Goal: Task Accomplishment & Management: Manage account settings

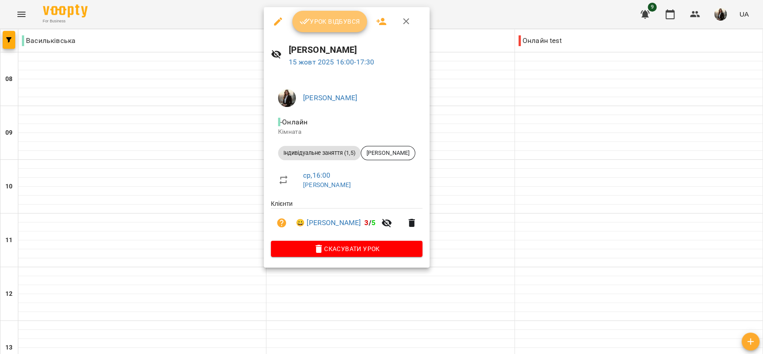
click at [320, 23] on span "Урок відбувся" at bounding box center [330, 21] width 61 height 11
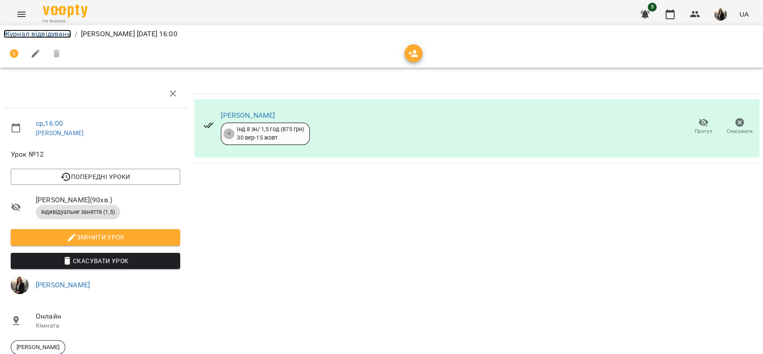
click at [42, 31] on link "Журнал відвідувань" at bounding box center [38, 34] width 68 height 8
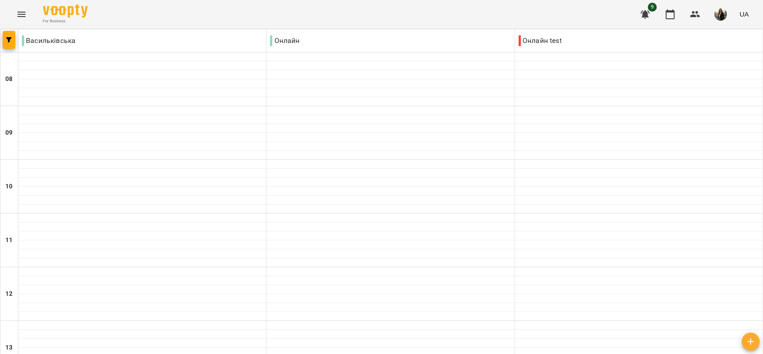
scroll to position [523, 0]
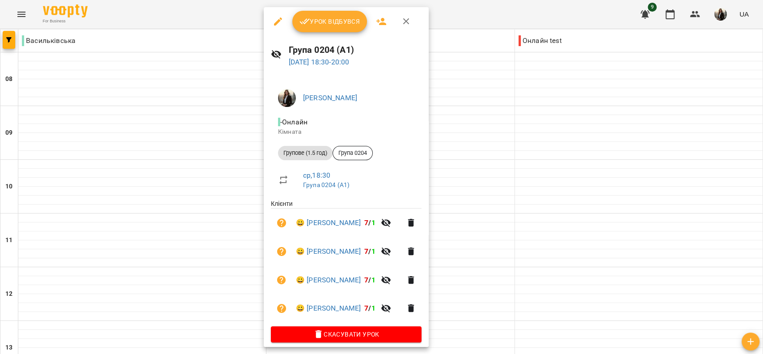
click at [336, 14] on button "Урок відбувся" at bounding box center [329, 21] width 75 height 21
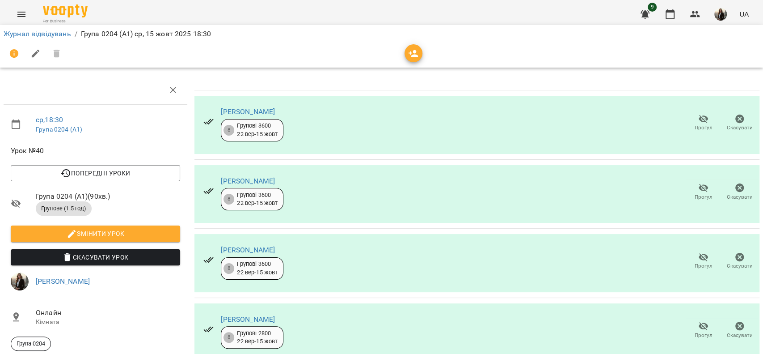
scroll to position [59, 0]
click at [699, 253] on icon "button" at bounding box center [704, 257] width 10 height 8
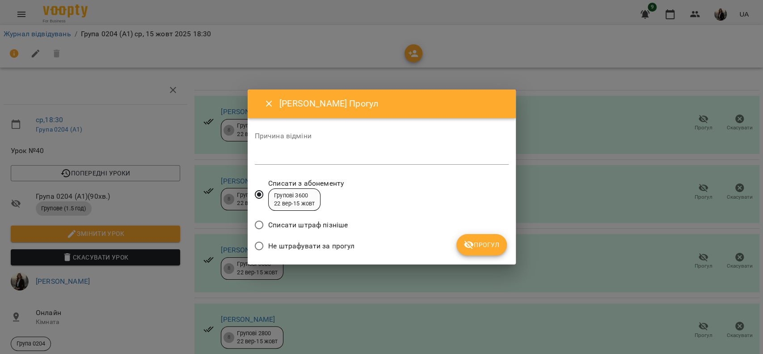
click at [483, 247] on span "Прогул" at bounding box center [482, 244] width 36 height 11
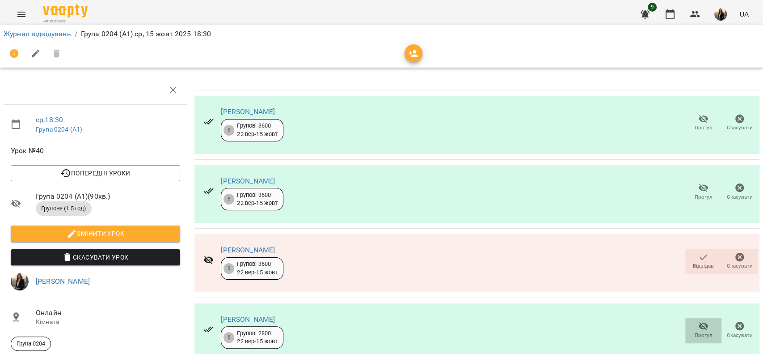
click at [699, 321] on icon "button" at bounding box center [704, 326] width 11 height 11
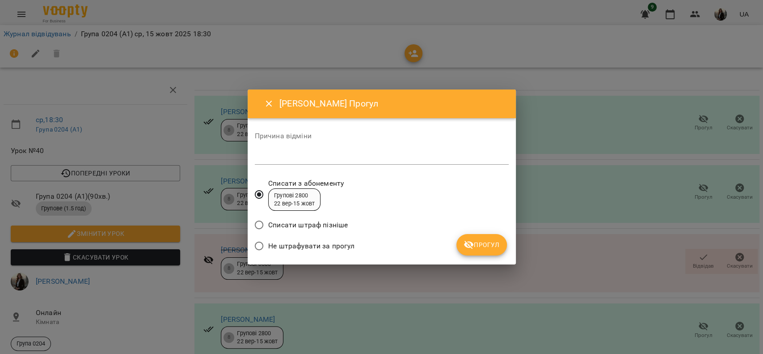
click at [493, 245] on span "Прогул" at bounding box center [482, 244] width 36 height 11
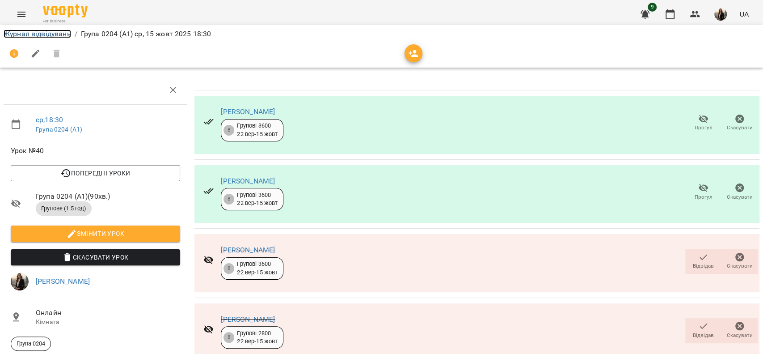
click at [42, 36] on link "Журнал відвідувань" at bounding box center [38, 34] width 68 height 8
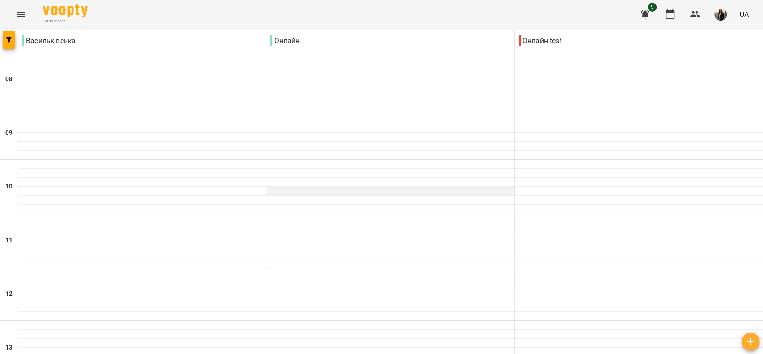
scroll to position [537, 0]
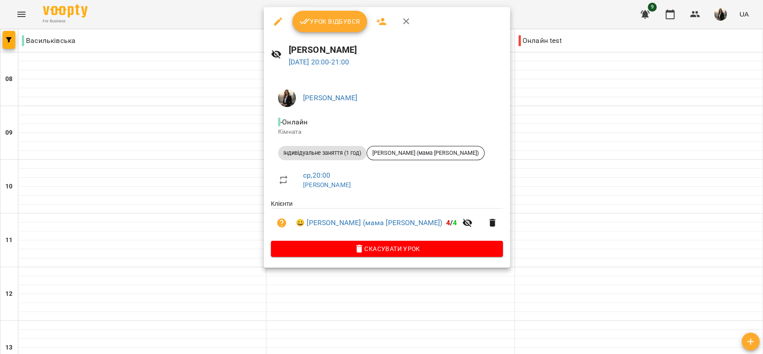
click at [343, 26] on span "Урок відбувся" at bounding box center [330, 21] width 61 height 11
